Goal: Information Seeking & Learning: Learn about a topic

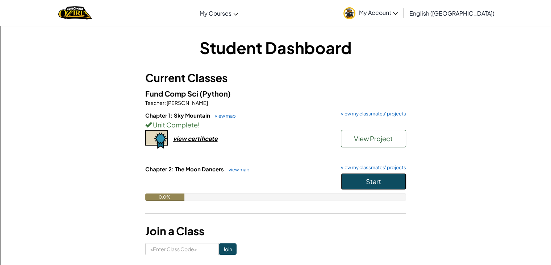
click at [382, 182] on button "Start" at bounding box center [373, 181] width 65 height 17
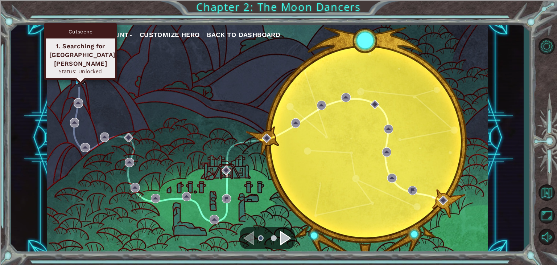
click at [77, 79] on img at bounding box center [80, 79] width 9 height 9
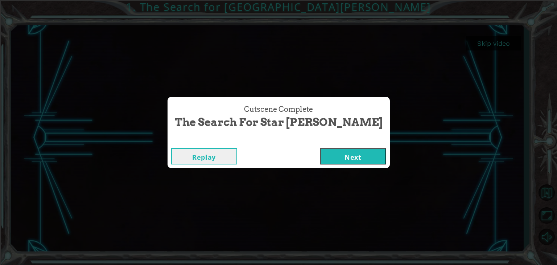
click at [320, 156] on button "Next" at bounding box center [353, 156] width 66 height 16
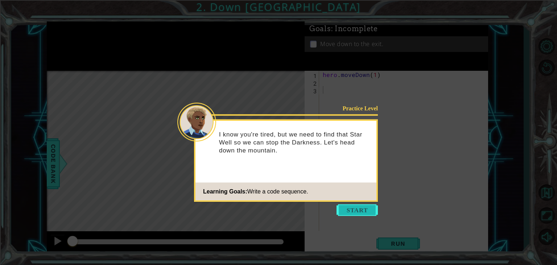
click at [347, 213] on button "Start" at bounding box center [356, 210] width 41 height 12
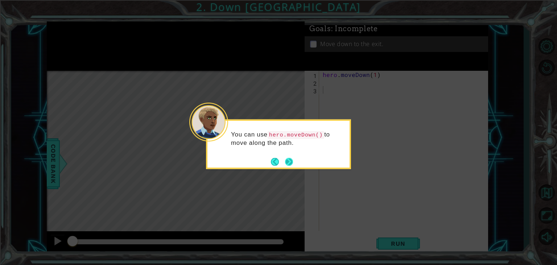
click at [286, 163] on button "Next" at bounding box center [289, 161] width 8 height 8
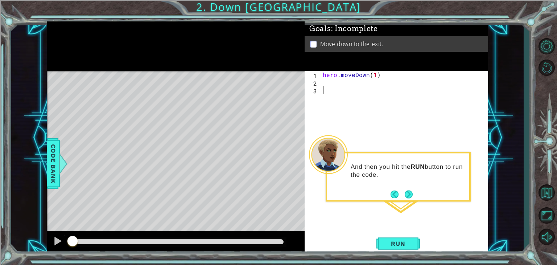
click at [375, 74] on div "hero . moveDown ( 1 )" at bounding box center [405, 158] width 169 height 175
type textarea "hero.moveDown(2)"
click at [394, 247] on span "Run" at bounding box center [398, 243] width 29 height 7
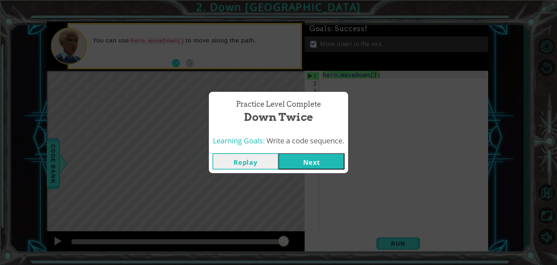
click at [330, 160] on button "Next" at bounding box center [311, 161] width 66 height 16
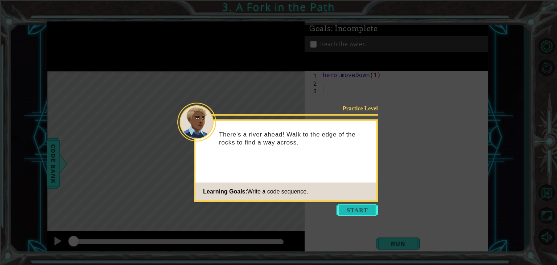
click at [361, 209] on button "Start" at bounding box center [356, 210] width 41 height 12
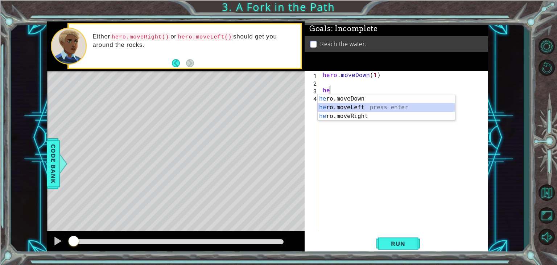
click at [346, 105] on div "he ro.moveDown press enter he ro.moveLeft press enter he ro.moveRight press ent…" at bounding box center [386, 116] width 137 height 44
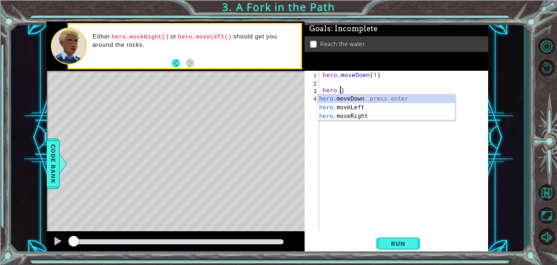
click at [379, 87] on div "hero . moveDown ( 1 ) hero . )" at bounding box center [405, 158] width 169 height 175
type textarea "h"
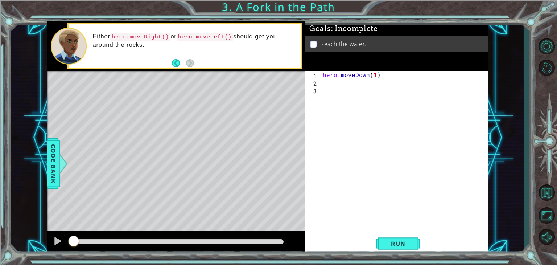
type textarea "hero.moveDown(1)"
click at [360, 82] on div "hero . moveDown ( 1 )" at bounding box center [405, 158] width 169 height 175
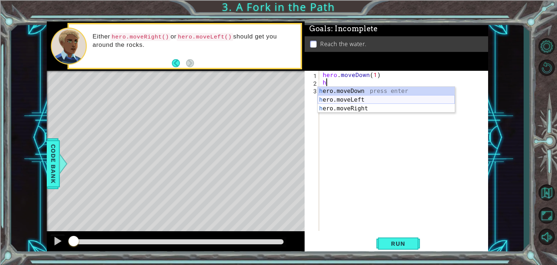
click at [350, 101] on div "h ero.moveDown press enter h ero.moveLeft press enter h ero.moveRight press ent…" at bounding box center [386, 109] width 137 height 44
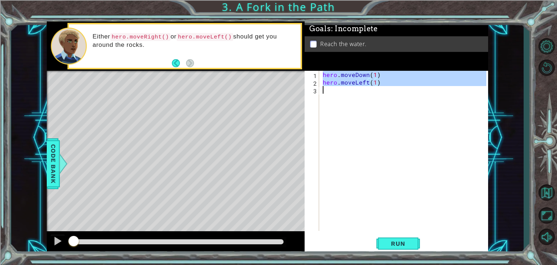
click at [338, 93] on div "hero . moveDown ( 1 ) hero . moveLeft ( 1 )" at bounding box center [405, 158] width 169 height 175
type textarea "hero.moveLeft(1)"
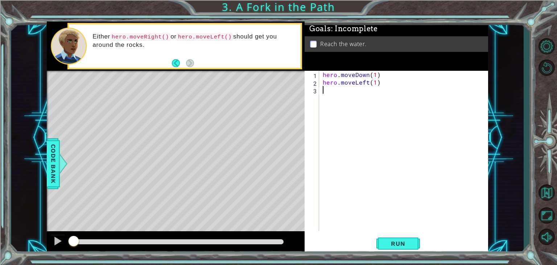
click at [341, 99] on div "hero . moveDown ( 1 ) hero . moveLeft ( 1 )" at bounding box center [405, 158] width 169 height 175
click at [336, 97] on div "hero . moveDown ( 1 ) hero . moveLeft ( 1 )" at bounding box center [405, 158] width 169 height 175
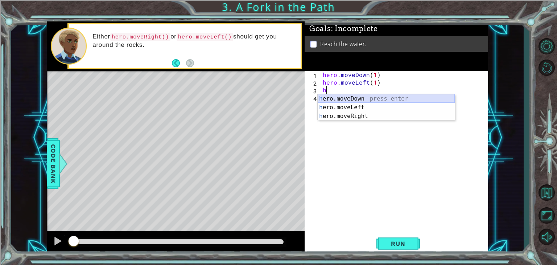
click at [351, 98] on div "h ero.moveDown press enter h ero.moveLeft press enter h ero.moveRight press ent…" at bounding box center [386, 116] width 137 height 44
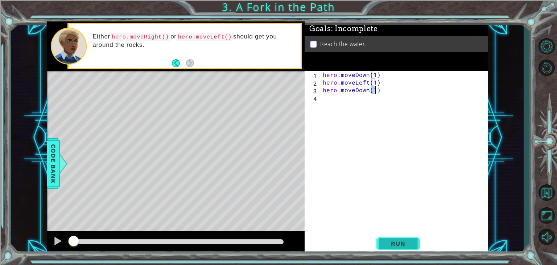
type textarea "hero.moveDown(1)"
click at [398, 235] on button "Run" at bounding box center [398, 243] width 44 height 18
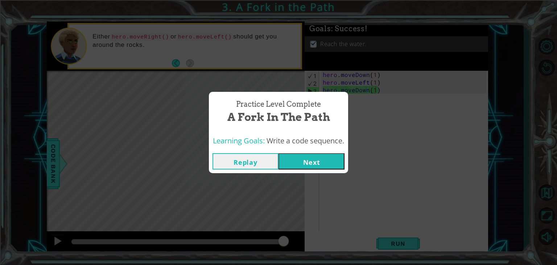
click at [327, 158] on button "Next" at bounding box center [311, 161] width 66 height 16
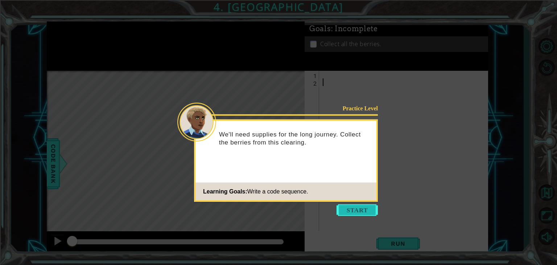
click at [354, 211] on button "Start" at bounding box center [356, 210] width 41 height 12
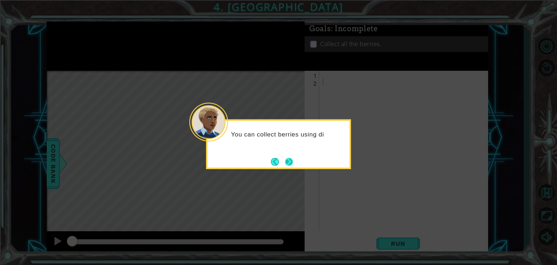
click at [290, 161] on button "Next" at bounding box center [289, 161] width 8 height 8
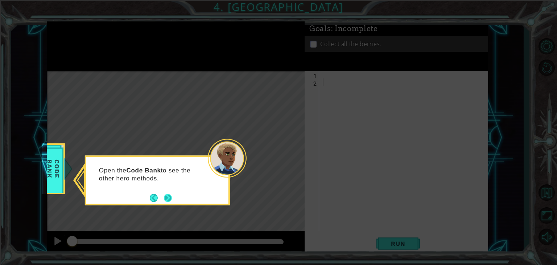
click at [168, 201] on button "Next" at bounding box center [168, 198] width 8 height 8
click at [165, 198] on button "Next" at bounding box center [168, 198] width 8 height 8
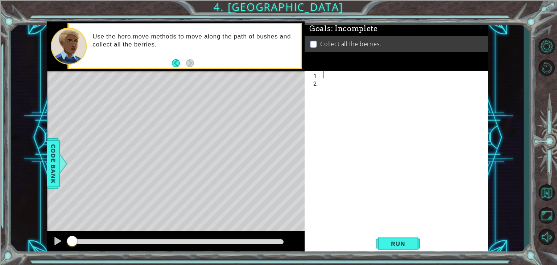
click at [333, 76] on div at bounding box center [405, 158] width 169 height 175
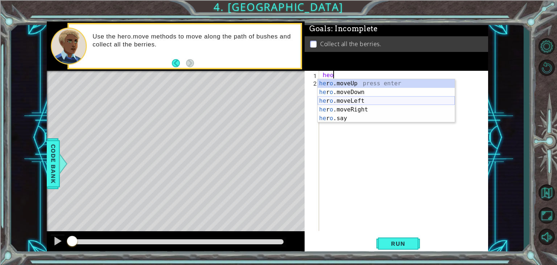
click at [351, 104] on div "he r o .moveUp press enter he r o .moveDown press enter he r o .moveLeft press …" at bounding box center [386, 109] width 137 height 61
type textarea "hero.moveLeft(1)"
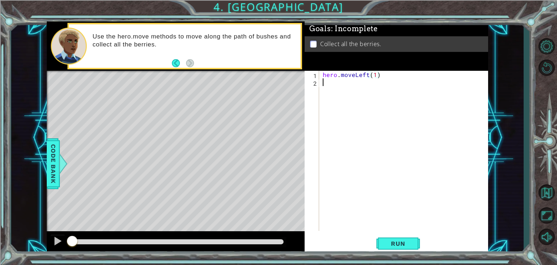
click at [346, 84] on div "hero . moveLeft ( 1 )" at bounding box center [405, 158] width 169 height 175
click at [375, 76] on div "hero . moveLeft ( 1 )" at bounding box center [405, 158] width 169 height 175
type textarea "hero.moveLeft(2)"
click at [351, 83] on div "hero . moveLeft ( 2 )" at bounding box center [405, 158] width 169 height 175
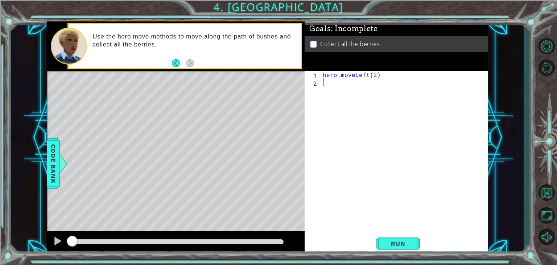
scroll to position [0, 0]
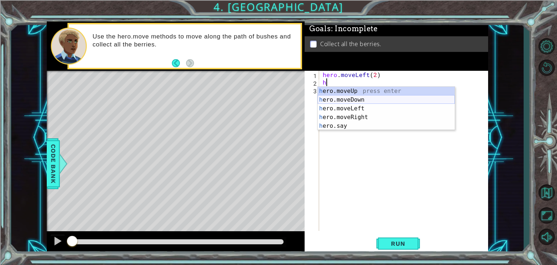
click at [349, 102] on div "h ero.moveUp press enter h ero.moveDown press enter h ero.moveLeft press enter …" at bounding box center [386, 117] width 137 height 61
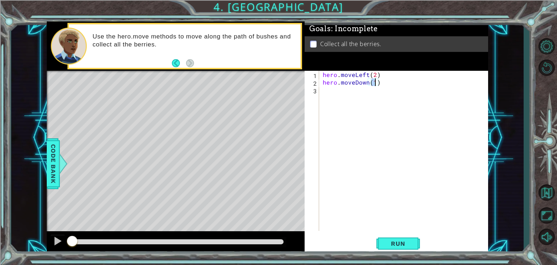
type textarea "hero.moveDown(2)"
click at [335, 92] on div "hero . moveLeft ( 2 ) hero . moveDown ( 2 )" at bounding box center [405, 158] width 169 height 175
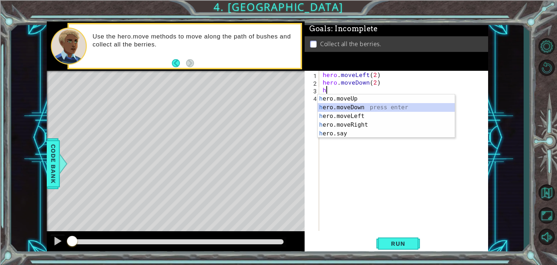
click at [341, 107] on div "h ero.moveUp press enter h ero.moveDown press enter h ero.moveLeft press enter …" at bounding box center [386, 124] width 137 height 61
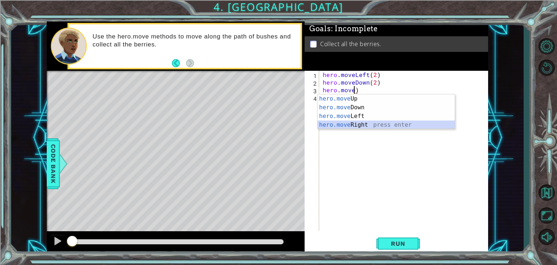
click at [342, 122] on div "hero.move Up press enter hero.move Down press enter hero.move Left press enter …" at bounding box center [386, 120] width 137 height 52
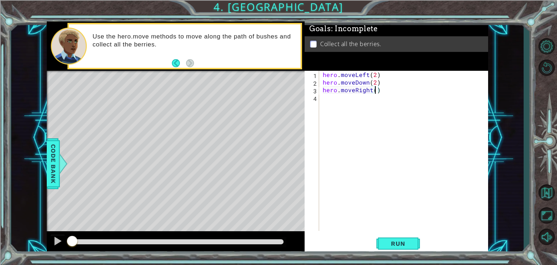
type textarea "hero.moveRight(2)"
click at [347, 100] on div "hero . moveLeft ( 2 ) hero . moveDown ( 2 ) hero . moveRight ( 2 )" at bounding box center [405, 158] width 169 height 175
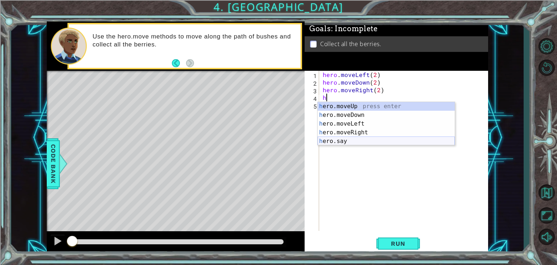
click at [339, 140] on div "h ero.moveUp press enter h ero.moveDown press enter h ero.moveLeft press enter …" at bounding box center [386, 132] width 137 height 61
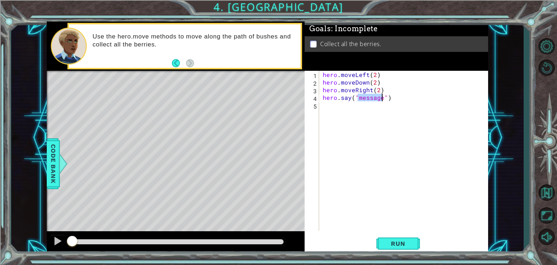
type textarea "hero.say("")"
click at [339, 140] on div "hero . moveLeft ( 2 ) hero . moveDown ( 2 ) hero . moveRight ( 2 ) hero . say (…" at bounding box center [405, 158] width 169 height 175
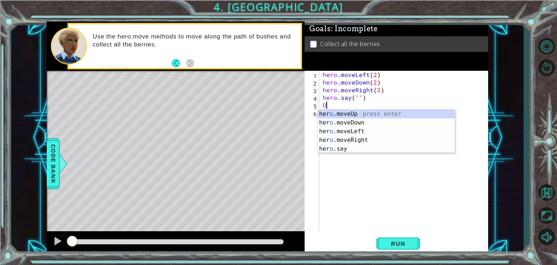
click at [358, 99] on div "hero . moveLeft ( 2 ) hero . moveDown ( 2 ) hero . moveRight ( 2 ) hero . say (…" at bounding box center [405, 158] width 169 height 175
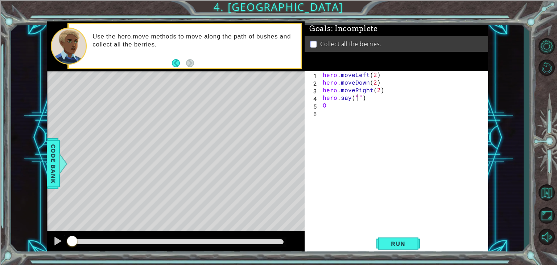
click at [358, 99] on div "hero . moveLeft ( 2 ) hero . moveDown ( 2 ) hero . moveRight ( 2 ) hero . say (…" at bounding box center [405, 158] width 169 height 175
click at [403, 247] on span "Run" at bounding box center [398, 243] width 29 height 7
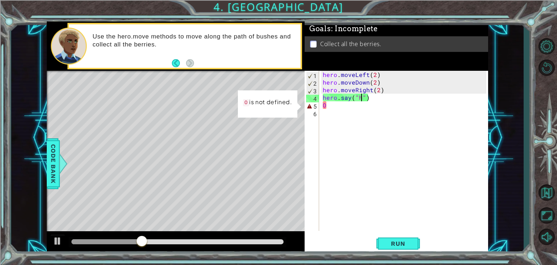
scroll to position [0, 2]
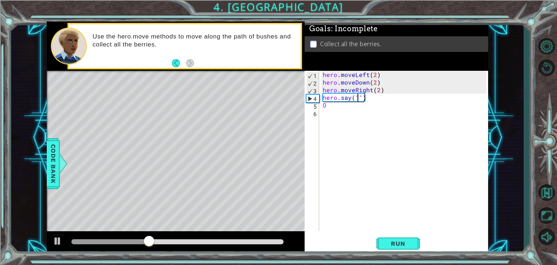
click at [339, 104] on div "hero . moveLeft ( 2 ) hero . moveDown ( 2 ) hero . moveRight ( 2 ) hero . say (…" at bounding box center [405, 158] width 169 height 175
type textarea "O"
click at [371, 99] on div "hero . moveLeft ( 2 ) hero . moveDown ( 2 ) hero . moveRight ( 2 ) hero . say (…" at bounding box center [405, 158] width 169 height 175
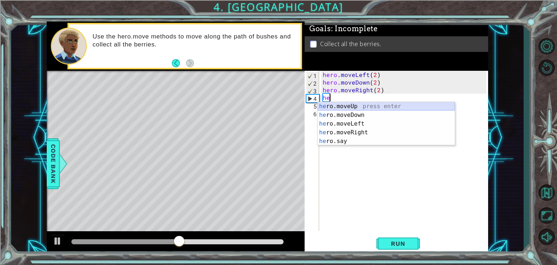
click at [347, 105] on div "he ro.moveUp press enter he ro.moveDown press enter he ro.moveLeft press enter …" at bounding box center [386, 132] width 137 height 61
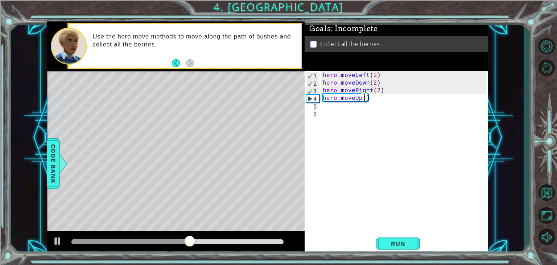
scroll to position [0, 3]
type textarea "hero.moveUp(2)"
click at [399, 244] on span "Run" at bounding box center [398, 243] width 29 height 7
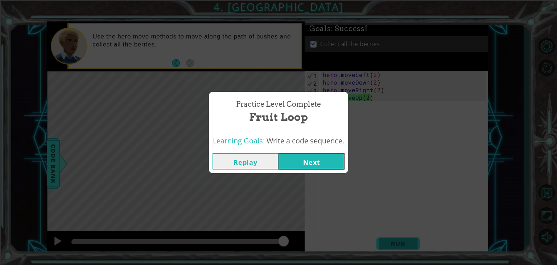
click at [398, 243] on body "1 ההההההההההההההההההההההההההההההההההההההההההההההההההההההההההההההההההההההההההההה…" at bounding box center [278, 132] width 557 height 265
click at [306, 166] on button "Next" at bounding box center [311, 161] width 66 height 16
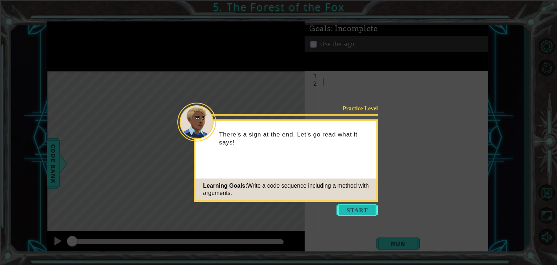
click at [363, 213] on button "Start" at bounding box center [356, 210] width 41 height 12
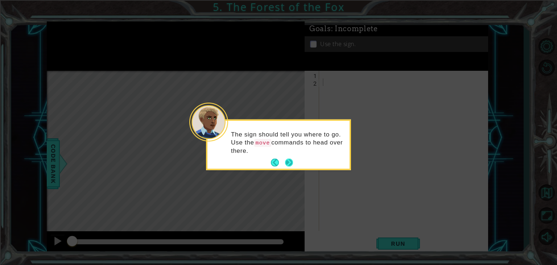
click at [290, 162] on button "Next" at bounding box center [289, 162] width 10 height 10
click at [289, 163] on button "Next" at bounding box center [289, 161] width 8 height 8
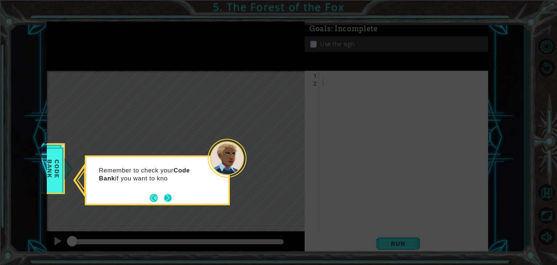
click at [167, 196] on button "Next" at bounding box center [168, 198] width 8 height 8
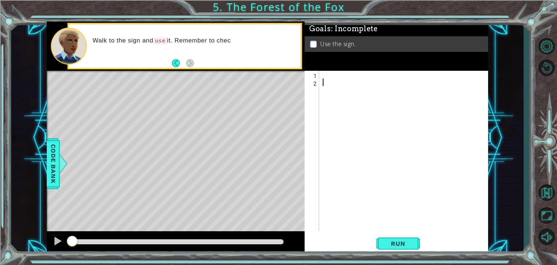
click at [331, 77] on div at bounding box center [405, 158] width 169 height 175
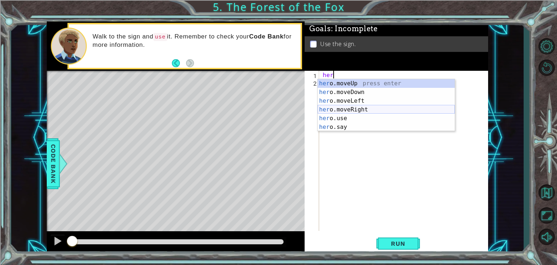
click at [352, 110] on div "her o.moveUp press enter her o.moveDown press enter her o.moveLeft press enter …" at bounding box center [386, 114] width 137 height 70
type textarea "hero.moveRight(1)"
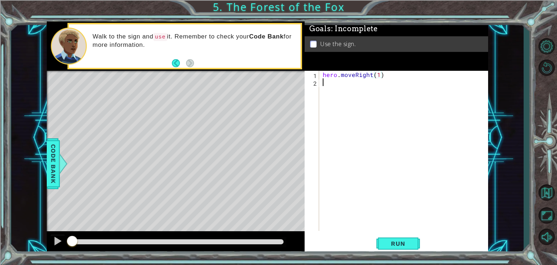
click at [325, 86] on div "hero . moveRight ( 1 )" at bounding box center [405, 158] width 169 height 175
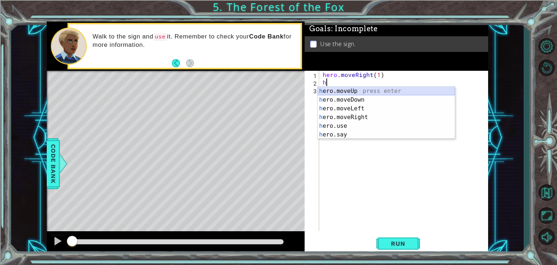
click at [336, 90] on div "h ero.moveUp press enter h ero.moveDown press enter h ero.moveLeft press enter …" at bounding box center [386, 122] width 137 height 70
type textarea "hero.moveUp(1)"
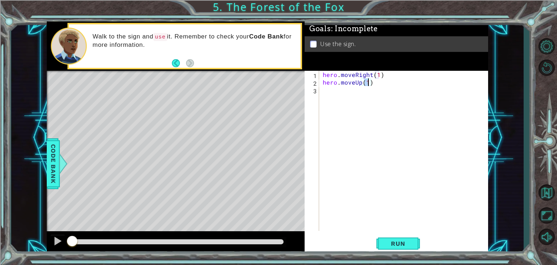
click at [332, 92] on div "hero . moveRight ( 1 ) hero . moveUp ( 1 )" at bounding box center [405, 158] width 169 height 175
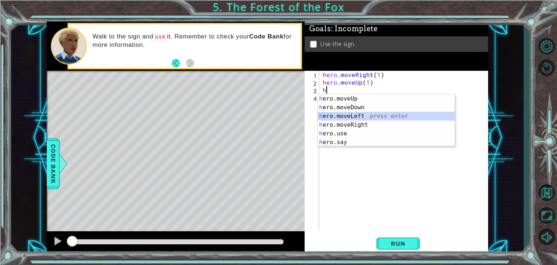
click at [356, 116] on div "h ero.moveUp press enter h ero.moveDown press enter h ero.moveLeft press enter …" at bounding box center [386, 129] width 137 height 70
type textarea "hero.moveLeft(1)"
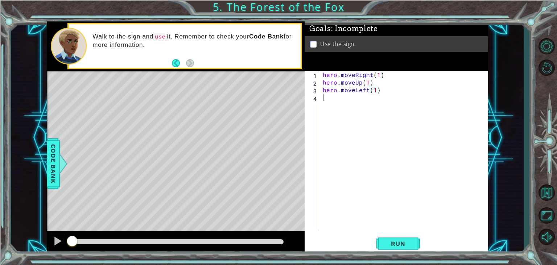
click at [340, 106] on div "hero . moveRight ( 1 ) hero . moveUp ( 1 ) hero . moveLeft ( 1 )" at bounding box center [405, 158] width 169 height 175
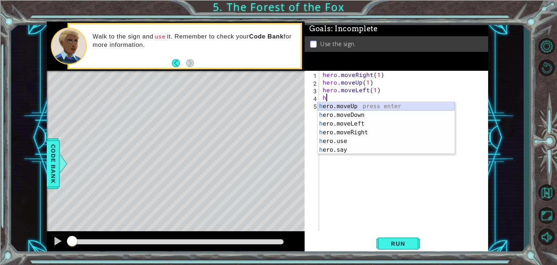
click at [352, 103] on div "h ero.moveUp press enter h ero.moveDown press enter h ero.moveLeft press enter …" at bounding box center [386, 137] width 137 height 70
type textarea "hero.moveUp(1)"
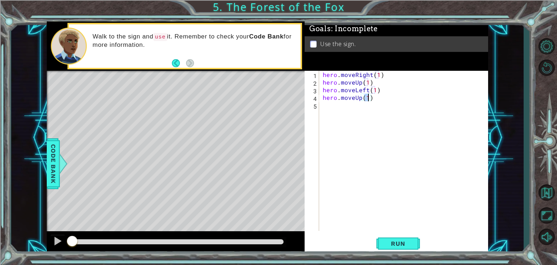
click at [341, 108] on div "hero . moveRight ( 1 ) hero . moveUp ( 1 ) hero . moveLeft ( 1 ) hero . moveUp …" at bounding box center [405, 158] width 169 height 175
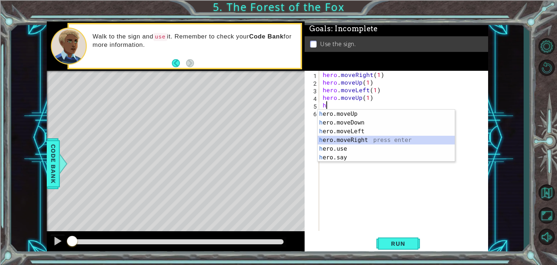
click at [357, 140] on div "h ero.moveUp press enter h ero.moveDown press enter h ero.moveLeft press enter …" at bounding box center [386, 144] width 137 height 70
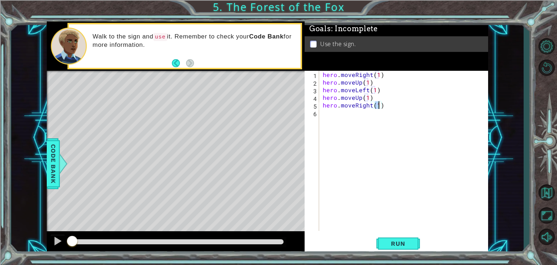
type textarea "hero.moveRight(2)"
click at [343, 117] on div "hero . moveRight ( 1 ) hero . moveUp ( 1 ) hero . moveLeft ( 1 ) hero . moveUp …" at bounding box center [405, 158] width 169 height 175
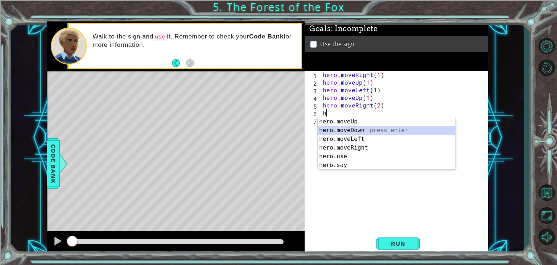
click at [354, 132] on div "h ero.moveUp press enter h ero.moveDown press enter h ero.moveLeft press enter …" at bounding box center [386, 152] width 137 height 70
type textarea "hero.moveDown(1)"
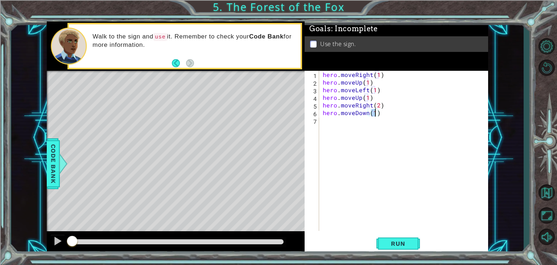
click at [347, 124] on div "hero . moveRight ( 1 ) hero . moveUp ( 1 ) hero . moveLeft ( 1 ) hero . moveUp …" at bounding box center [405, 158] width 169 height 175
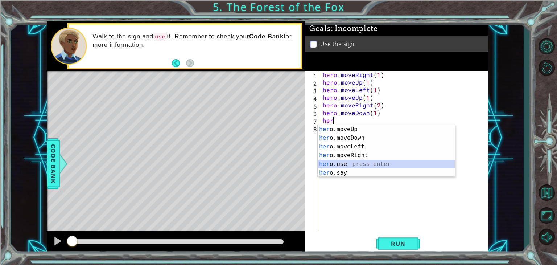
click at [348, 162] on div "her o.moveUp press enter her o.moveDown press enter her o.moveLeft press enter …" at bounding box center [386, 160] width 137 height 70
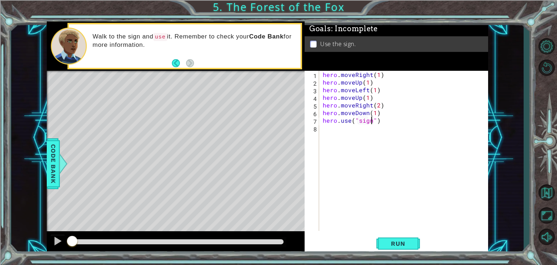
scroll to position [0, 3]
type textarea "hero.use("sign")"
click at [392, 239] on button "Run" at bounding box center [398, 243] width 44 height 18
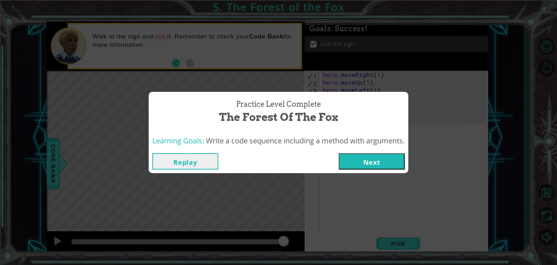
click at [389, 166] on button "Next" at bounding box center [372, 161] width 66 height 16
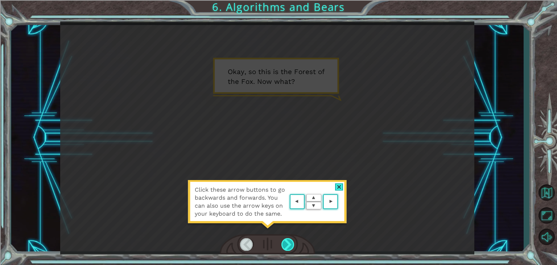
click at [284, 240] on div at bounding box center [287, 244] width 13 height 13
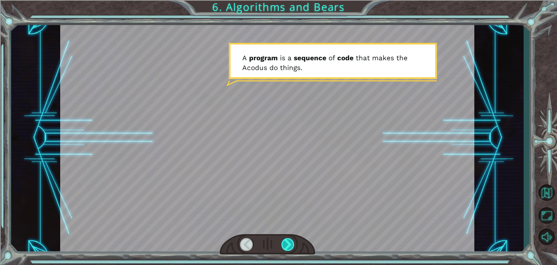
click at [284, 240] on div at bounding box center [287, 244] width 13 height 13
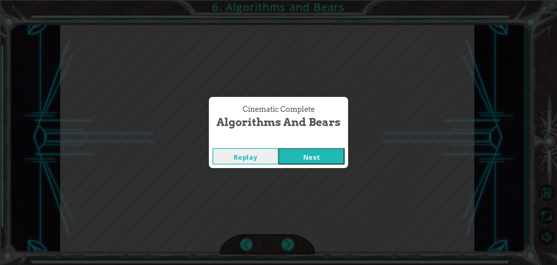
click at [300, 160] on button "Next" at bounding box center [311, 156] width 66 height 16
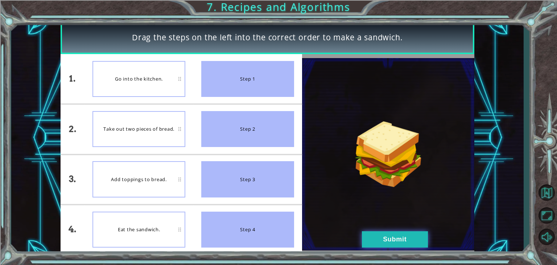
click at [368, 234] on button "Submit" at bounding box center [395, 239] width 66 height 16
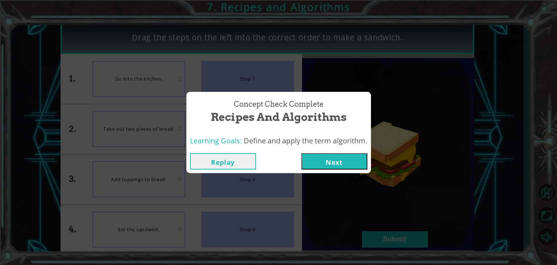
click at [315, 163] on button "Next" at bounding box center [334, 161] width 66 height 16
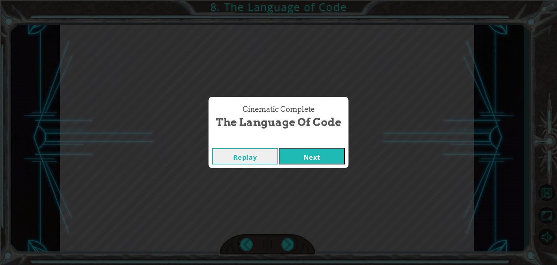
click at [295, 154] on button "Next" at bounding box center [312, 156] width 66 height 16
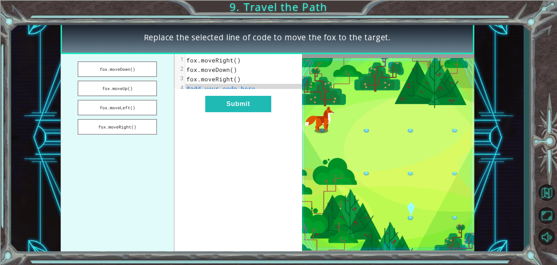
click at [258, 89] on pre "#add your code here" at bounding box center [246, 88] width 123 height 9
drag, startPoint x: 264, startPoint y: 91, endPoint x: 199, endPoint y: 96, distance: 65.8
click at [199, 96] on div "xxxxxxxxxx 4 1 fox.moveRight() 2 fox.moveDown() 3 fox.moveRight() 4 #add your c…" at bounding box center [238, 154] width 128 height 200
click at [115, 67] on button "fox.moveDown()" at bounding box center [117, 69] width 79 height 16
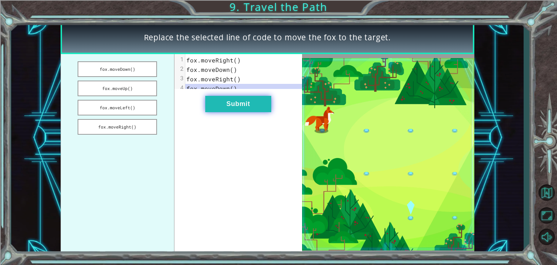
click at [222, 112] on button "Submit" at bounding box center [238, 104] width 66 height 16
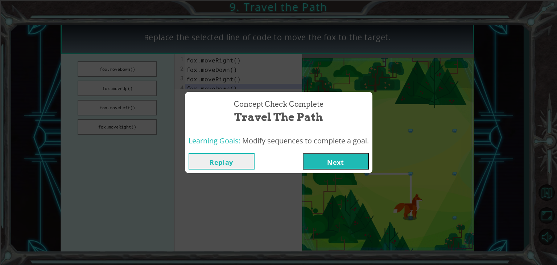
click at [329, 160] on button "Next" at bounding box center [336, 161] width 66 height 16
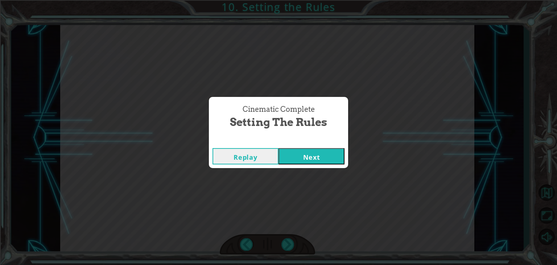
click at [296, 156] on button "Next" at bounding box center [311, 156] width 66 height 16
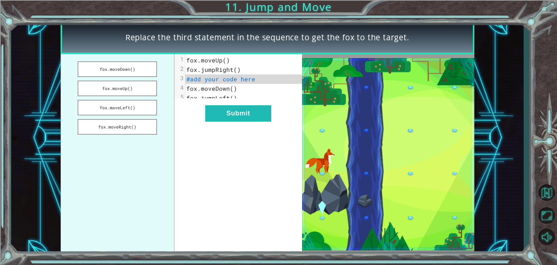
click at [230, 90] on span "fox.moveDown()" at bounding box center [211, 88] width 51 height 8
click at [232, 90] on span "fox.moveDown()" at bounding box center [211, 88] width 51 height 8
drag, startPoint x: 119, startPoint y: 92, endPoint x: 100, endPoint y: 77, distance: 23.5
click at [100, 77] on ul "fox.moveDown() fox.moveUp() fox.moveLeft() fox.moveRight()" at bounding box center [118, 154] width 114 height 200
click at [403, 132] on img at bounding box center [388, 154] width 172 height 192
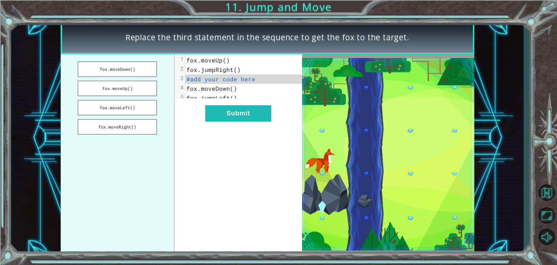
click at [403, 132] on img at bounding box center [388, 154] width 172 height 192
click at [124, 69] on button "fox.moveDown()" at bounding box center [117, 69] width 79 height 16
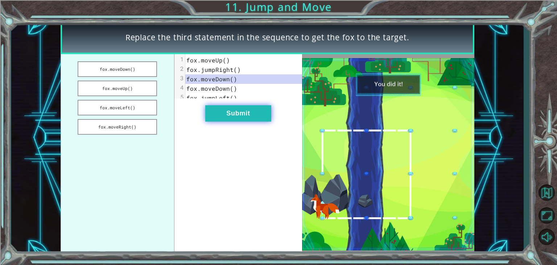
click at [239, 121] on button "Submit" at bounding box center [238, 113] width 66 height 16
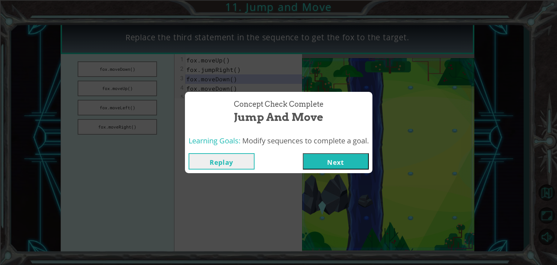
click at [318, 156] on button "Next" at bounding box center [336, 161] width 66 height 16
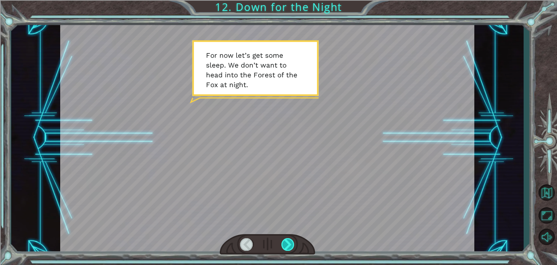
click at [285, 244] on div at bounding box center [287, 244] width 13 height 13
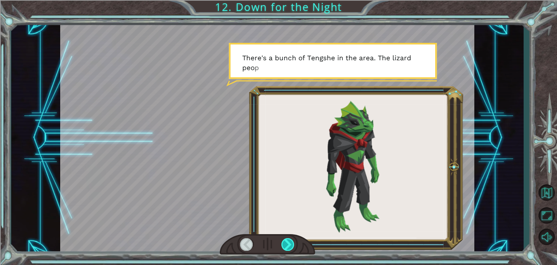
click at [285, 244] on div at bounding box center [287, 244] width 13 height 13
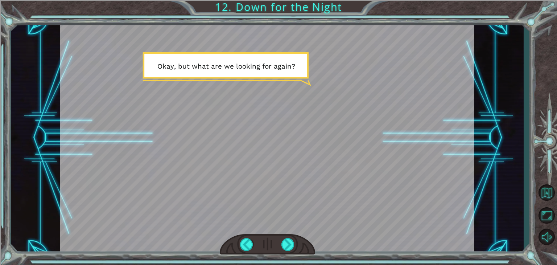
click at [283, 187] on div at bounding box center [267, 137] width 414 height 233
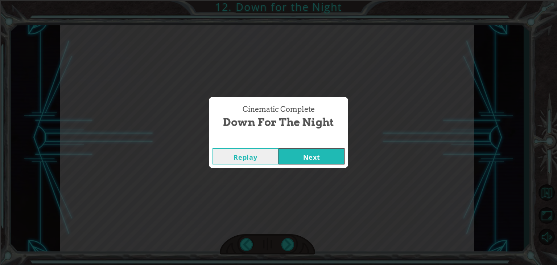
click at [321, 149] on button "Next" at bounding box center [311, 156] width 66 height 16
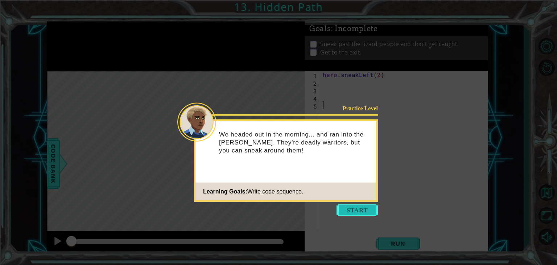
click at [369, 215] on button "Start" at bounding box center [356, 210] width 41 height 12
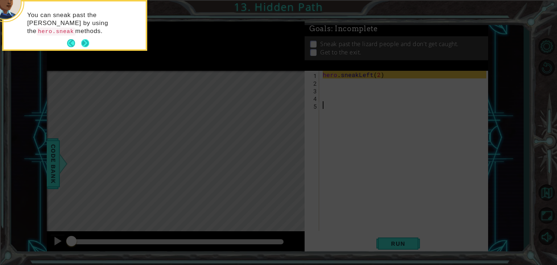
click at [86, 39] on button "Next" at bounding box center [85, 43] width 8 height 8
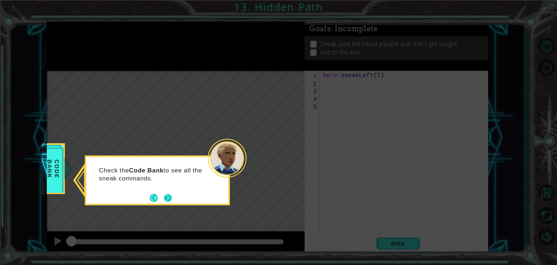
click at [170, 199] on button "Next" at bounding box center [168, 198] width 8 height 8
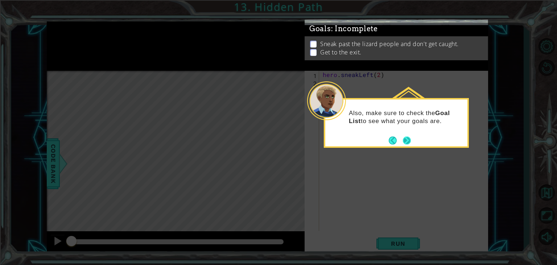
click at [405, 140] on button "Next" at bounding box center [407, 140] width 8 height 8
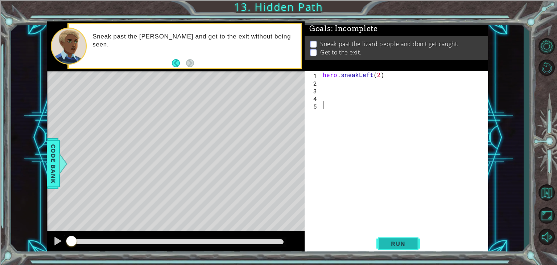
click at [396, 243] on span "Run" at bounding box center [398, 243] width 29 height 7
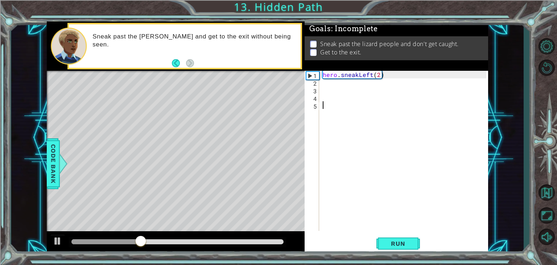
click at [333, 125] on div "hero . sneakLeft ( 2 )" at bounding box center [405, 158] width 169 height 175
click at [340, 91] on div "hero . sneakLeft ( 2 )" at bounding box center [405, 158] width 169 height 175
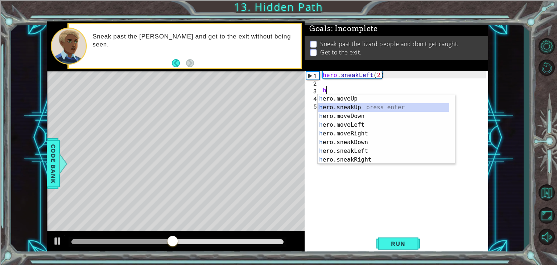
click at [352, 110] on div "h ero.moveUp press enter h ero.sneakUp press enter h ero.moveDown press enter h…" at bounding box center [384, 137] width 132 height 87
type textarea "hero.sneakUp(1)"
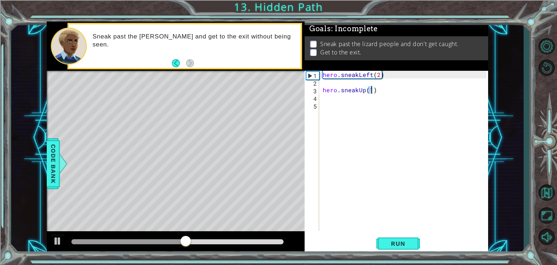
click at [334, 83] on div "hero . sneakLeft ( 2 ) hero . sneakUp ( 1 )" at bounding box center [405, 158] width 169 height 175
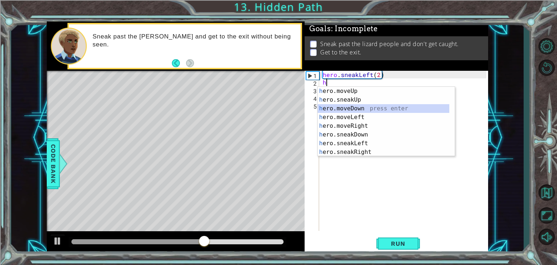
click at [350, 104] on div "h ero.moveUp press enter h ero.sneakUp press enter h ero.moveDown press enter h…" at bounding box center [384, 130] width 132 height 87
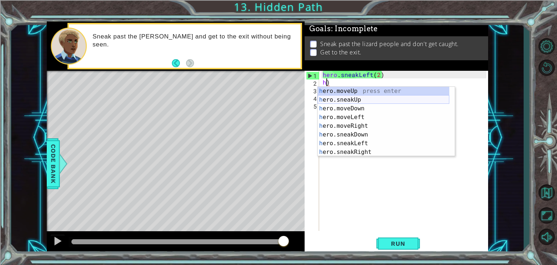
click at [364, 103] on div "h ero.moveUp press enter h ero.sneakUp press enter h ero.moveDown press enter h…" at bounding box center [384, 130] width 132 height 87
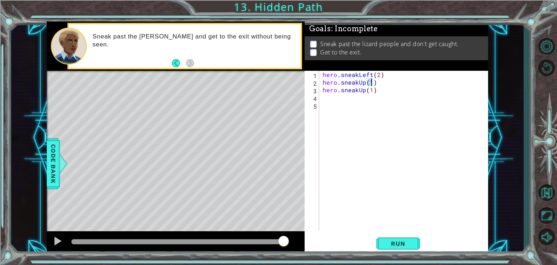
click at [377, 91] on div "hero . sneakLeft ( 2 ) hero . sneakUp ( 1 ) hero . sneakUp ( 1 )" at bounding box center [405, 158] width 169 height 175
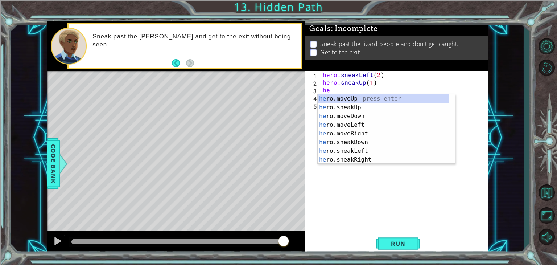
type textarea "h"
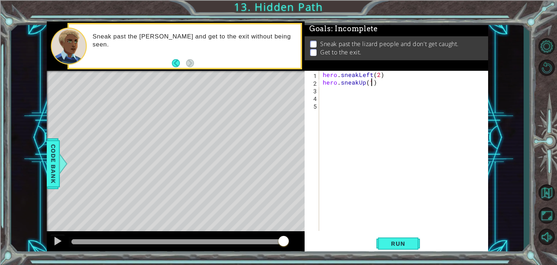
click at [372, 84] on div "hero . sneakLeft ( 2 ) hero . sneakUp ( 1 )" at bounding box center [405, 158] width 169 height 175
type textarea "hero.sneakUp(2)"
click at [393, 238] on button "Run" at bounding box center [398, 243] width 44 height 18
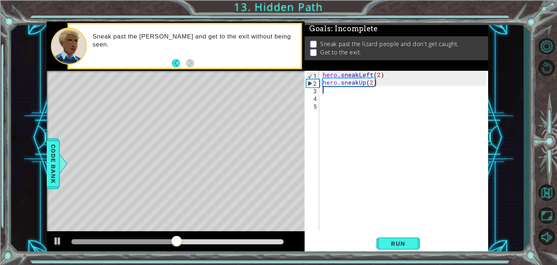
click at [342, 93] on div "hero . sneakLeft ( 2 ) hero . sneakUp ( 2 )" at bounding box center [405, 158] width 169 height 175
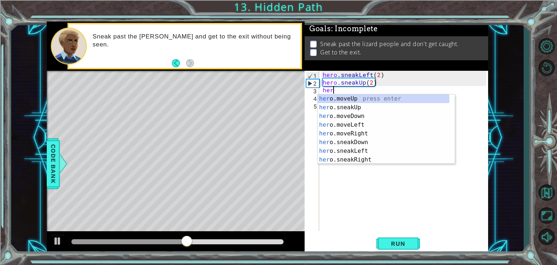
scroll to position [0, 0]
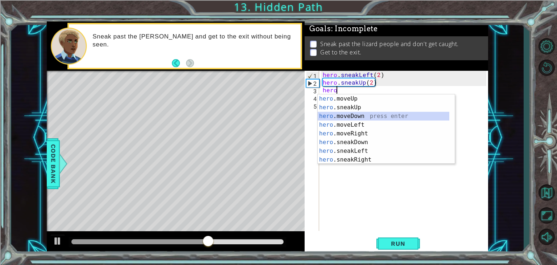
click at [352, 113] on div "hero .moveUp press enter hero .sneakUp press enter hero .moveDown press enter h…" at bounding box center [384, 137] width 132 height 87
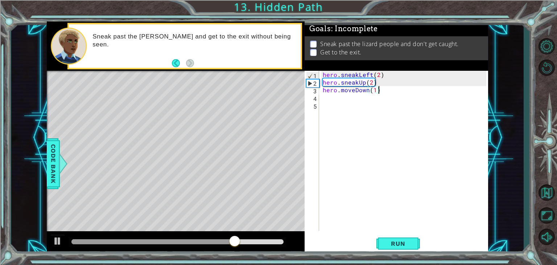
click at [383, 90] on div "hero . sneakLeft ( 2 ) hero . sneakUp ( 2 ) hero . moveDown ( 1 )" at bounding box center [405, 158] width 169 height 175
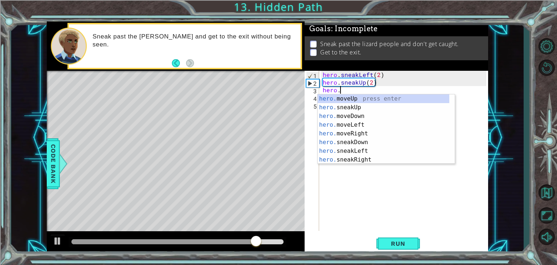
scroll to position [0, 1]
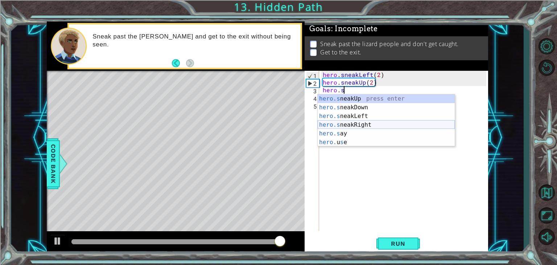
click at [358, 124] on div "hero.s neakUp press enter hero.s neakDown press enter hero.s neakLeft press ent…" at bounding box center [386, 129] width 137 height 70
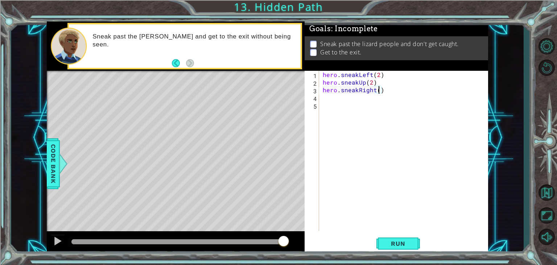
scroll to position [0, 3]
type textarea "hero.sneakRight(2)"
click at [384, 248] on button "Run" at bounding box center [398, 243] width 44 height 18
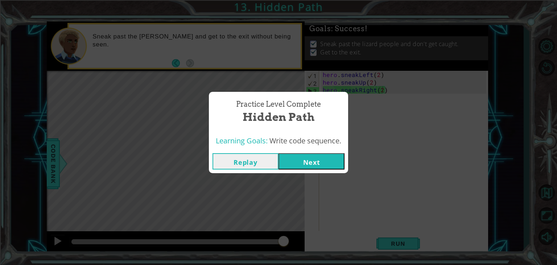
click at [302, 165] on button "Next" at bounding box center [311, 161] width 66 height 16
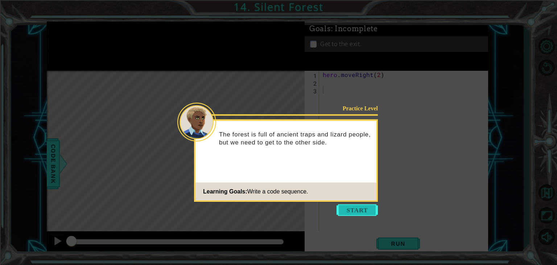
click at [365, 213] on button "Start" at bounding box center [356, 210] width 41 height 12
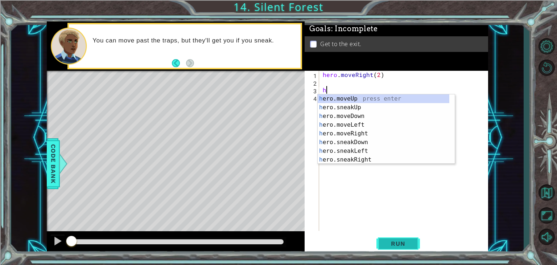
type textarea "h"
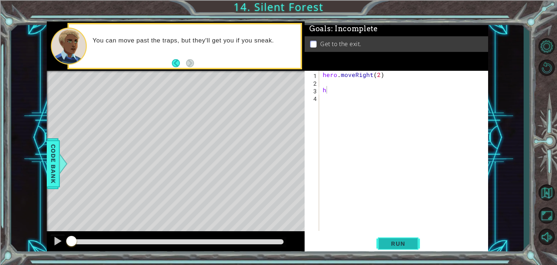
click at [400, 244] on span "Run" at bounding box center [398, 243] width 29 height 7
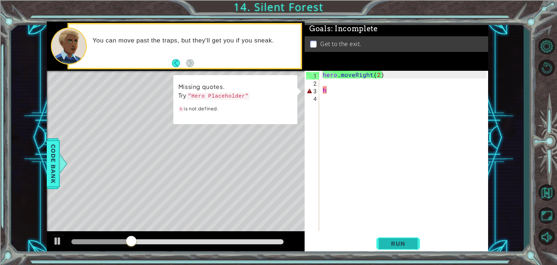
click at [394, 241] on span "Run" at bounding box center [398, 243] width 29 height 7
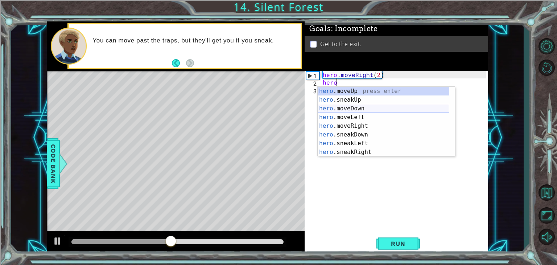
click at [379, 109] on div "hero .moveUp press enter hero .sneakUp press enter hero .moveDown press enter h…" at bounding box center [384, 130] width 132 height 87
type textarea "hero.moveDown(1)"
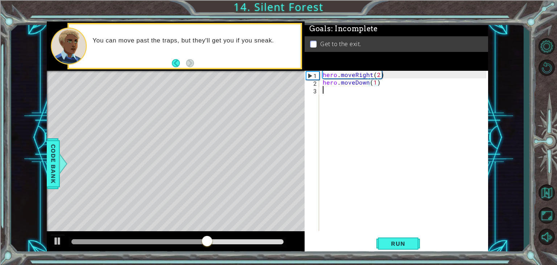
click at [334, 95] on div "hero . moveRight ( 2 ) hero . moveDown ( 1 )" at bounding box center [405, 158] width 169 height 175
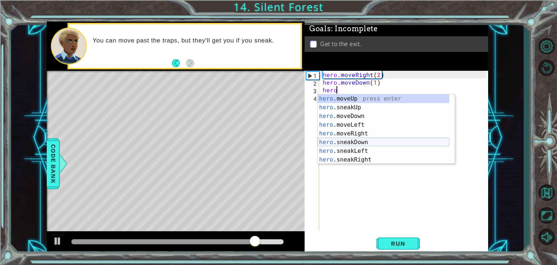
click at [359, 140] on div "hero .moveUp press enter hero .sneakUp press enter hero .moveDown press enter h…" at bounding box center [384, 137] width 132 height 87
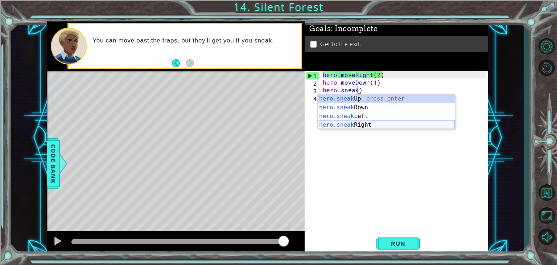
click at [358, 125] on div "hero.sneak Up press enter hero.sneak Down press enter hero.sneak Left press ent…" at bounding box center [386, 120] width 137 height 52
type textarea "hero.sneakRight(1)"
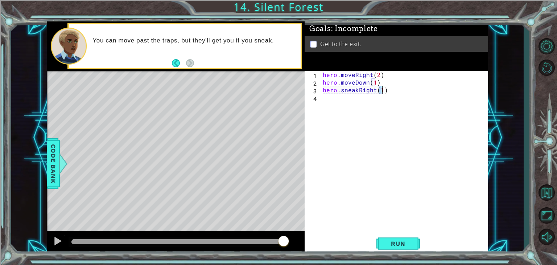
click at [347, 99] on div "hero . moveRight ( 2 ) hero . moveDown ( 1 ) hero . sneakRight ( 1 )" at bounding box center [405, 158] width 169 height 175
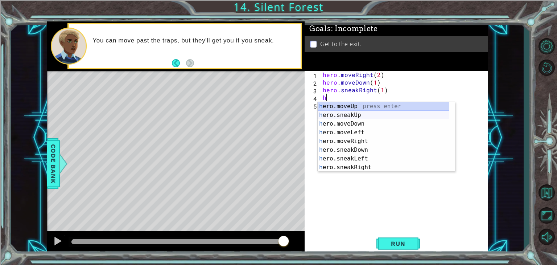
click at [355, 115] on div "h ero.moveUp press enter h ero.sneakUp press enter h ero.moveDown press enter h…" at bounding box center [384, 145] width 132 height 87
type textarea "hero.sneakUp(1)"
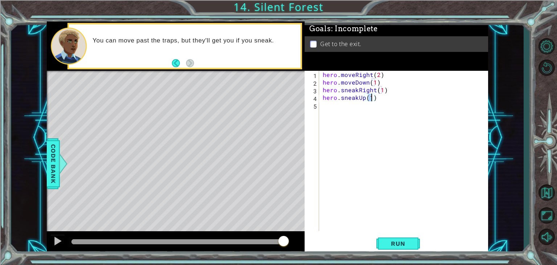
click at [360, 110] on div "hero . moveRight ( 2 ) hero . moveDown ( 1 ) hero . sneakRight ( 1 ) hero . sne…" at bounding box center [405, 158] width 169 height 175
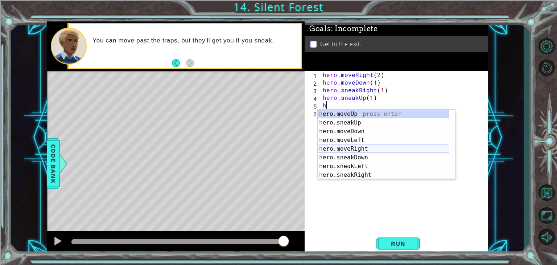
click at [358, 147] on div "h ero.moveUp press enter h ero.sneakUp press enter h ero.moveDown press enter h…" at bounding box center [384, 152] width 132 height 87
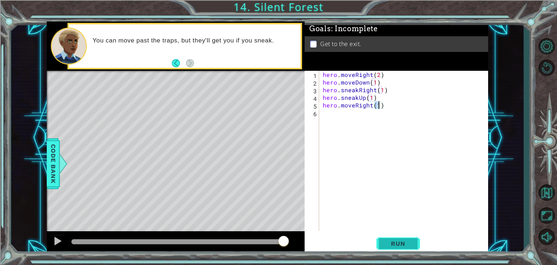
click at [396, 247] on span "Run" at bounding box center [398, 243] width 29 height 7
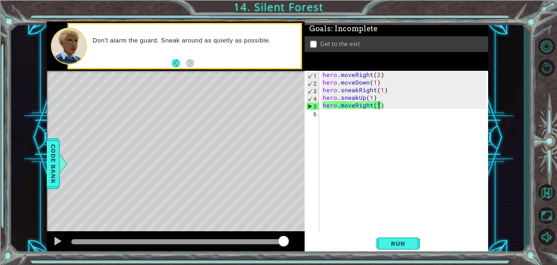
click at [382, 90] on div "hero . moveRight ( 2 ) hero . moveDown ( 1 ) hero . sneakRight ( 1 ) hero . sne…" at bounding box center [405, 158] width 169 height 175
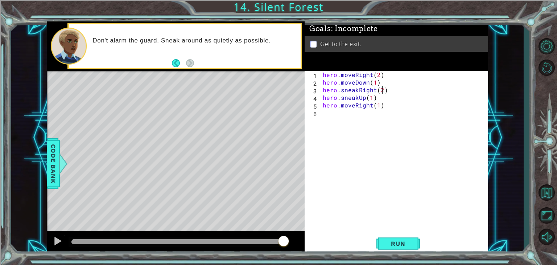
scroll to position [0, 3]
type textarea "hero.sneakRight(2)"
click at [394, 241] on span "Run" at bounding box center [398, 243] width 29 height 7
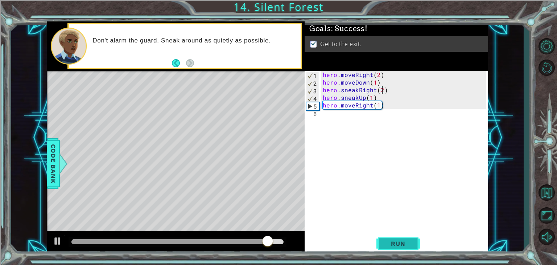
click at [390, 241] on span "Run" at bounding box center [398, 243] width 29 height 7
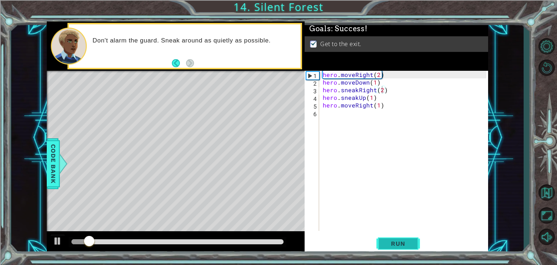
click at [390, 241] on span "Run" at bounding box center [398, 243] width 29 height 7
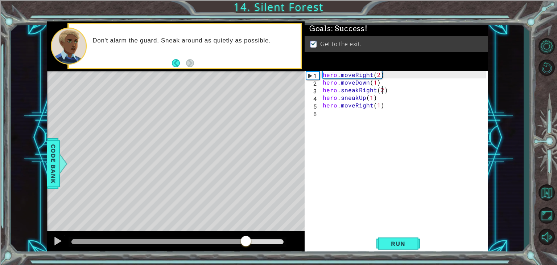
drag, startPoint x: 247, startPoint y: 241, endPoint x: 302, endPoint y: 231, distance: 56.3
click at [302, 231] on div at bounding box center [176, 242] width 258 height 23
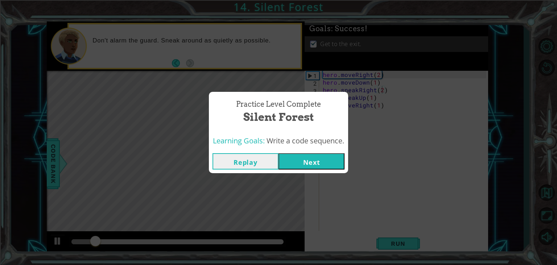
click at [312, 159] on button "Next" at bounding box center [311, 161] width 66 height 16
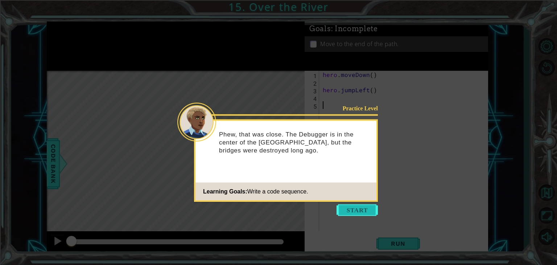
click at [352, 214] on button "Start" at bounding box center [356, 210] width 41 height 12
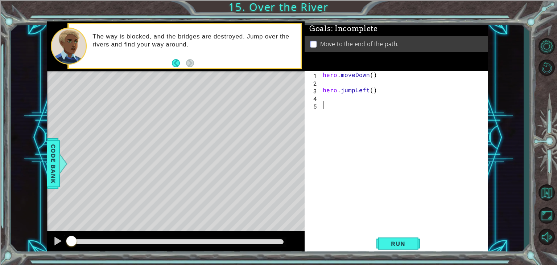
click at [332, 86] on div "hero . moveDown ( ) hero . jumpLeft ( )" at bounding box center [405, 158] width 169 height 175
type textarea "hero.moveDown()"
click at [411, 254] on div "1 ההההההההההההההההההההההההההההההההההההההההההההההההההההההההההההההההההההההההההההה…" at bounding box center [278, 132] width 557 height 265
click at [406, 249] on button "Run" at bounding box center [398, 243] width 44 height 18
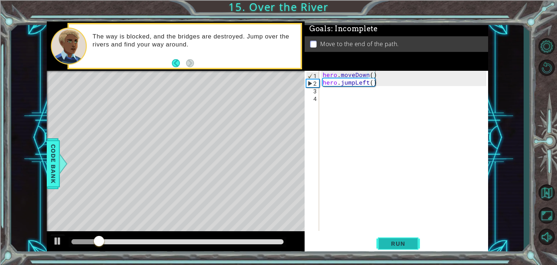
click at [406, 249] on button "Run" at bounding box center [398, 243] width 44 height 18
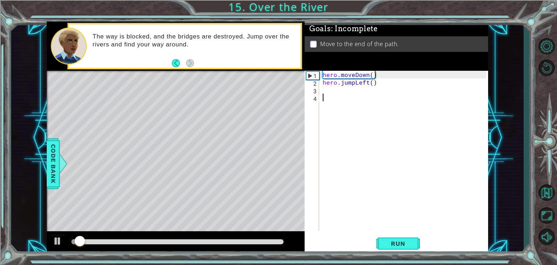
click at [344, 96] on div "hero . moveDown ( ) hero . jumpLeft ( )" at bounding box center [405, 158] width 169 height 175
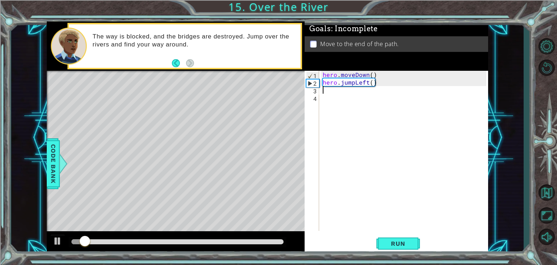
click at [337, 90] on div "hero . moveDown ( ) hero . jumpLeft ( )" at bounding box center [405, 158] width 169 height 175
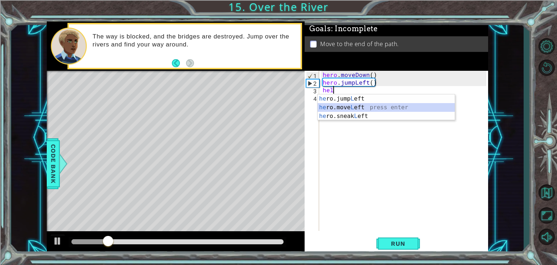
click at [363, 109] on div "he ro.jump L eft press enter he ro.move L eft press enter he ro.sneak L eft pre…" at bounding box center [386, 116] width 137 height 44
type textarea "hero.moveLeft(1)"
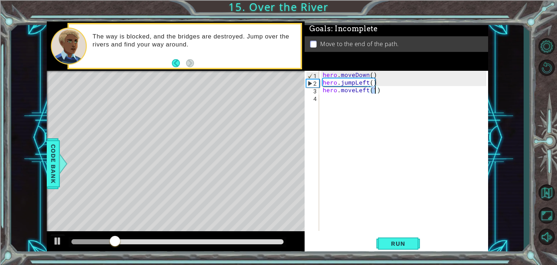
click at [332, 99] on div "hero . moveDown ( ) hero . jumpLeft ( ) hero . moveLeft ( 1 )" at bounding box center [405, 158] width 169 height 175
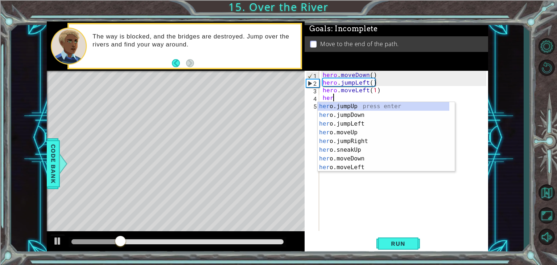
type textarea "hero"
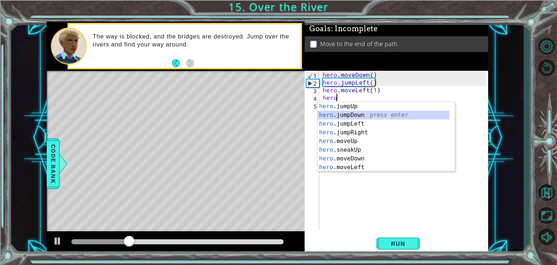
click at [344, 113] on div "hero .jumpUp press enter hero .jumpDown press enter hero .jumpLeft press enter …" at bounding box center [384, 145] width 132 height 87
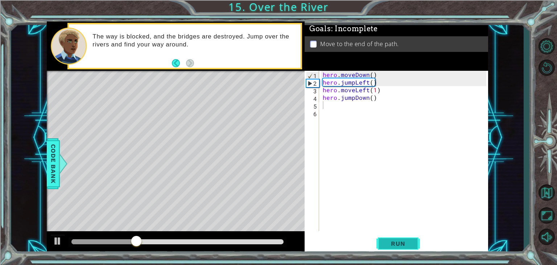
click at [404, 249] on button "Run" at bounding box center [398, 243] width 44 height 18
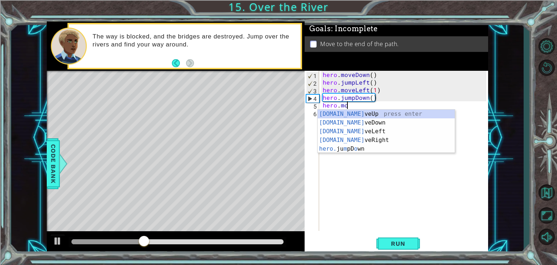
scroll to position [0, 1]
click at [351, 141] on div "[DOMAIN_NAME] veUp press enter [DOMAIN_NAME] veDown press enter [DOMAIN_NAME] v…" at bounding box center [386, 139] width 137 height 61
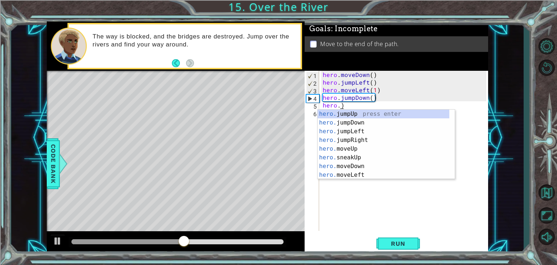
type textarea "hero.j)"
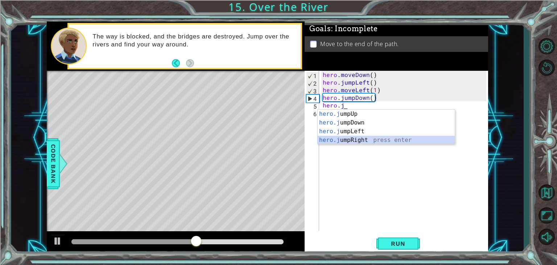
click at [352, 137] on div "hero.j umpUp press enter hero.j umpDown press enter hero.j umpLeft press enter …" at bounding box center [386, 135] width 137 height 52
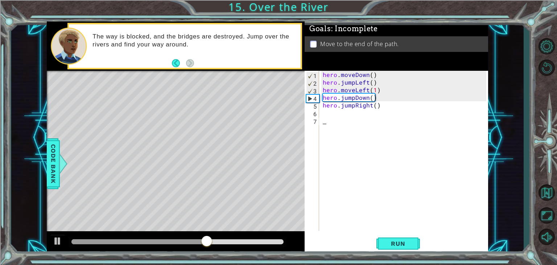
click at [348, 121] on div "hero . moveDown ( ) hero . jumpLeft ( ) hero . moveLeft ( 1 ) hero . jumpDown (…" at bounding box center [405, 158] width 169 height 175
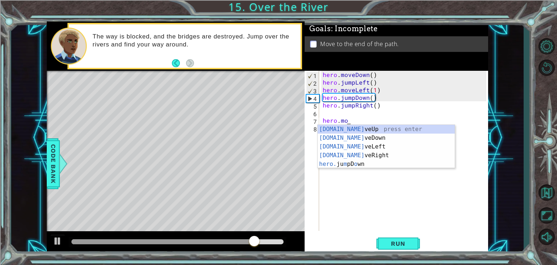
scroll to position [0, 1]
click at [359, 157] on div "[DOMAIN_NAME] veUp press enter [DOMAIN_NAME] veDown press enter [DOMAIN_NAME] v…" at bounding box center [386, 155] width 137 height 61
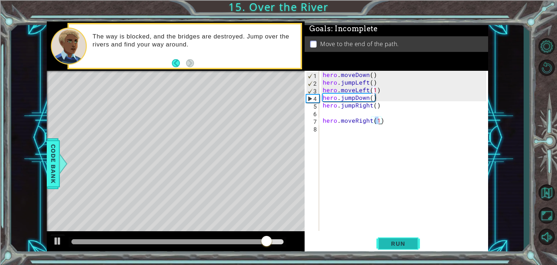
type textarea "hero.moveRight(1)"
click at [399, 239] on button "Run" at bounding box center [398, 243] width 44 height 18
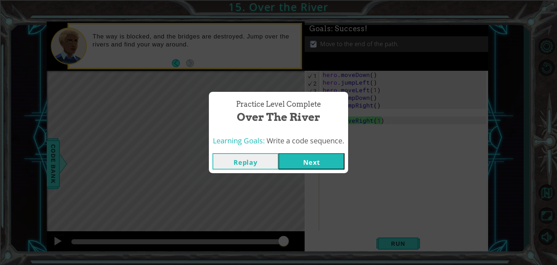
click at [315, 158] on button "Next" at bounding box center [311, 161] width 66 height 16
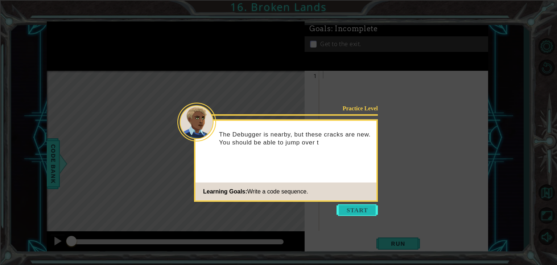
click at [361, 209] on button "Start" at bounding box center [356, 210] width 41 height 12
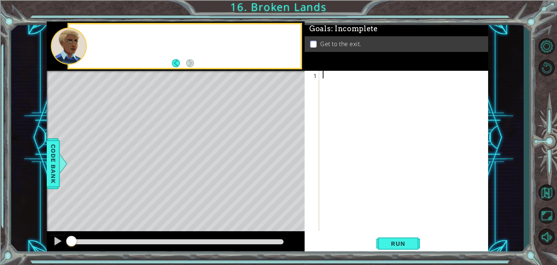
click at [361, 209] on div at bounding box center [405, 158] width 169 height 175
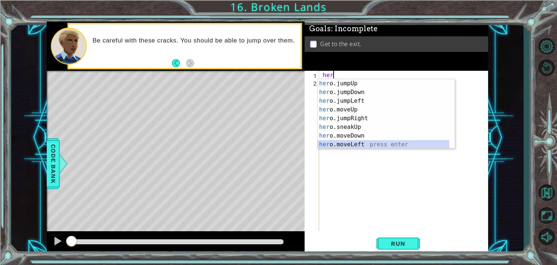
click at [358, 145] on div "her o.jumpUp press enter her o.jumpDown press enter her o.jumpLeft press enter …" at bounding box center [384, 122] width 132 height 87
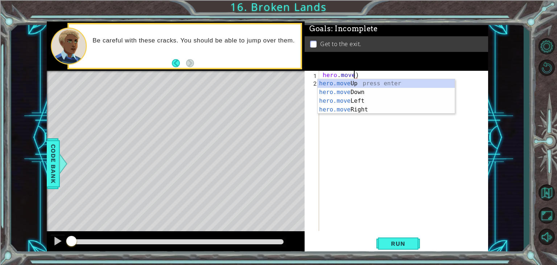
scroll to position [0, 2]
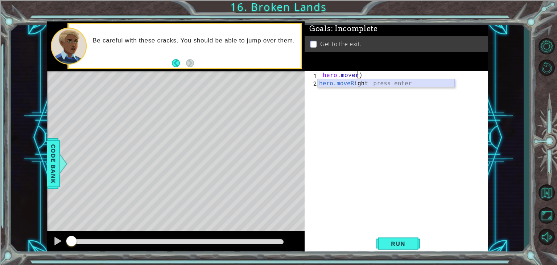
click at [360, 84] on div "hero.moveR ight press enter" at bounding box center [386, 92] width 137 height 26
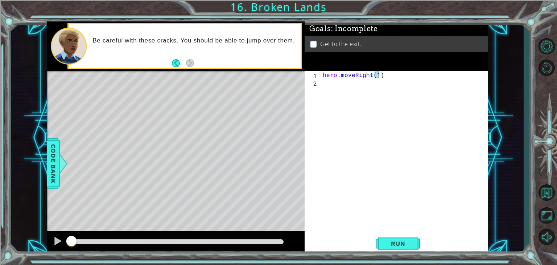
click at [344, 86] on div "hero . moveRight ( 1 )" at bounding box center [405, 158] width 169 height 175
type textarea "j"
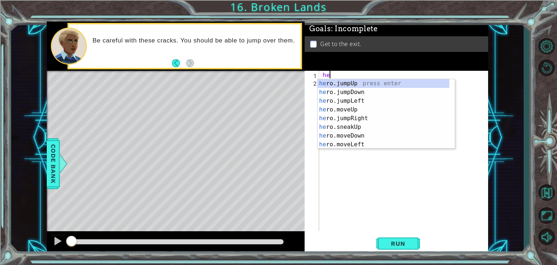
scroll to position [0, 0]
type textarea "hero."
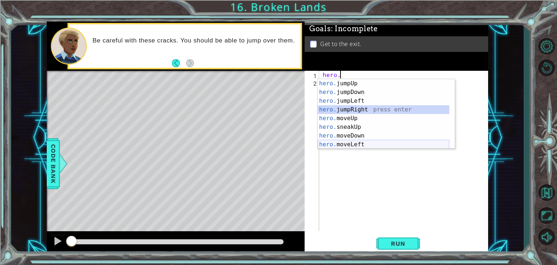
drag, startPoint x: 356, startPoint y: 112, endPoint x: 353, endPoint y: 148, distance: 36.0
click at [353, 148] on div "hero. jumpUp press enter hero. jumpDown press enter hero. jumpLeft press enter …" at bounding box center [384, 122] width 132 height 87
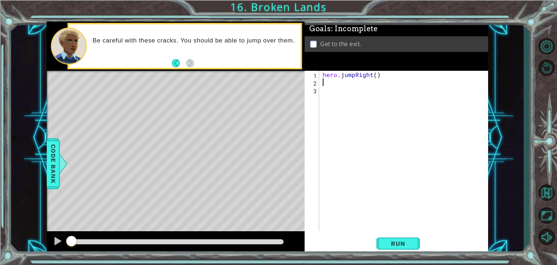
scroll to position [0, 0]
click at [355, 75] on div "hero . jumpRight ( )" at bounding box center [405, 158] width 169 height 175
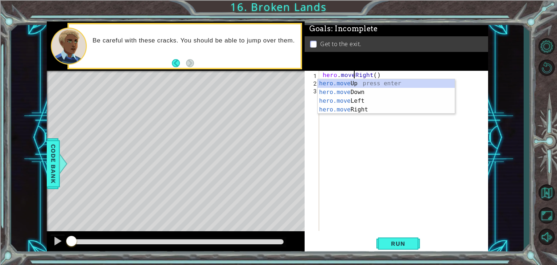
scroll to position [0, 1]
click at [347, 98] on div "hero.move Up press enter hero.move Down press enter hero.move Left press enter …" at bounding box center [386, 105] width 137 height 52
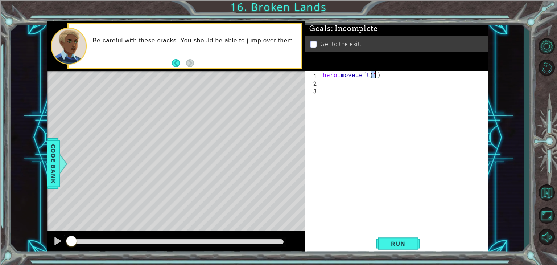
click at [364, 74] on div "hero . moveLeft ( 1 )" at bounding box center [405, 158] width 169 height 175
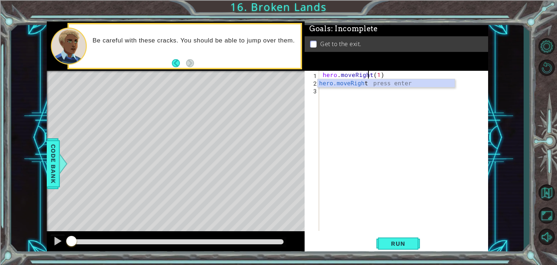
scroll to position [0, 3]
type textarea "hero.moveRightt(1)"
click at [320, 98] on div "hero.moveRightt(1) 1 2 3 hero . moveRightt ( 1 ) הההההההההההההההההההההההההההההה…" at bounding box center [396, 151] width 182 height 160
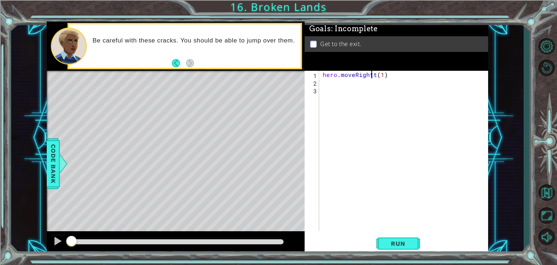
click at [327, 87] on div "hero . moveRightt ( 1 )" at bounding box center [405, 158] width 169 height 175
click at [328, 84] on div "hero . moveRightt ( 1 )" at bounding box center [405, 158] width 169 height 175
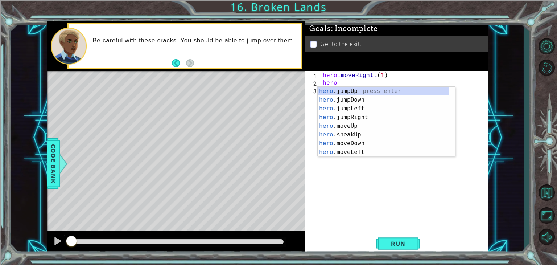
type textarea "hero."
click at [368, 116] on div "hero. jumpUp press enter hero. jumpDown press enter hero. jumpLeft press enter …" at bounding box center [384, 130] width 132 height 87
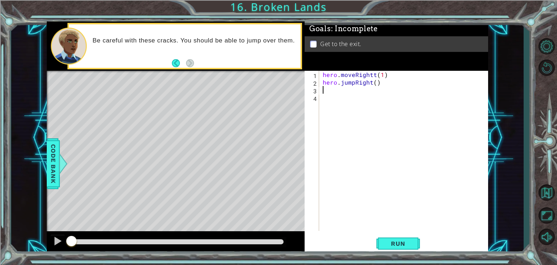
scroll to position [0, 0]
click at [373, 77] on div "hero . moveRightt ( 1 ) hero . jumpRight ( )" at bounding box center [405, 158] width 169 height 175
type textarea "hero.moveRight(1)"
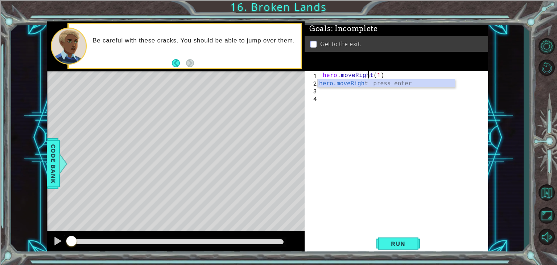
click at [358, 132] on div "hero . moveRight ( 1 ) hero . jumpRight ( )" at bounding box center [405, 158] width 169 height 175
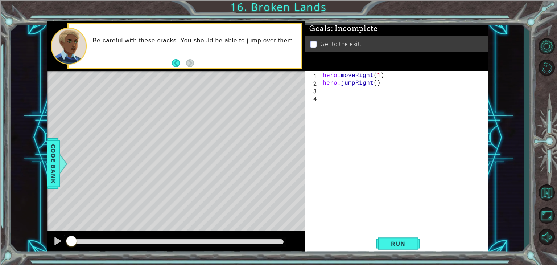
click at [328, 92] on div "hero . moveRight ( 1 ) hero . jumpRight ( )" at bounding box center [405, 158] width 169 height 175
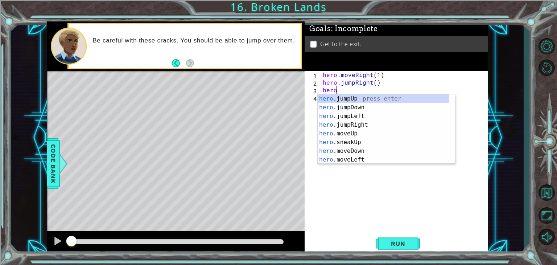
scroll to position [0, 0]
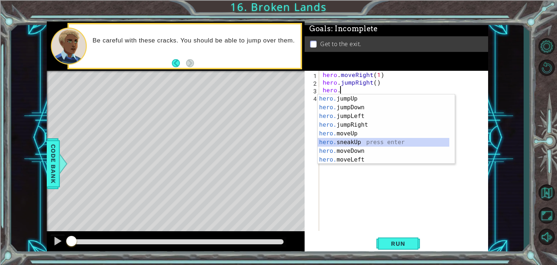
click at [357, 143] on div "hero. jumpUp press enter hero. jumpDown press enter hero. jumpLeft press enter …" at bounding box center [384, 137] width 132 height 87
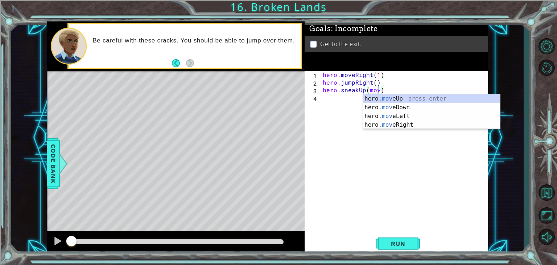
scroll to position [0, 3]
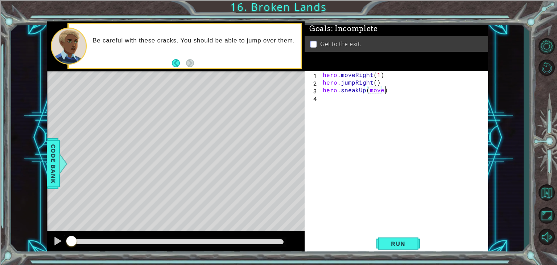
click at [387, 89] on div "hero . moveRight ( 1 ) hero . jumpRight ( ) hero . sneakUp ( move )" at bounding box center [405, 158] width 169 height 175
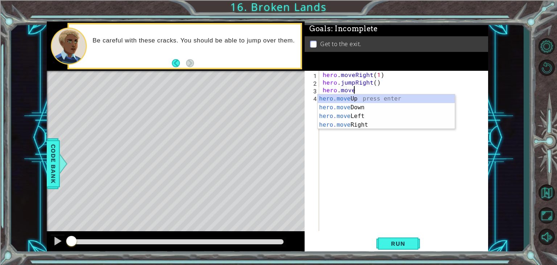
scroll to position [0, 1]
click at [380, 125] on div "hero.move Up press enter hero.move Down press enter hero.move Left press enter …" at bounding box center [386, 120] width 137 height 52
type textarea "hero.moveRight(1)"
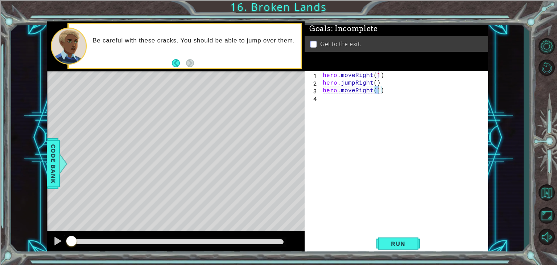
click at [353, 99] on div "hero . moveRight ( 1 ) hero . jumpRight ( ) hero . moveRight ( 1 )" at bounding box center [405, 158] width 169 height 175
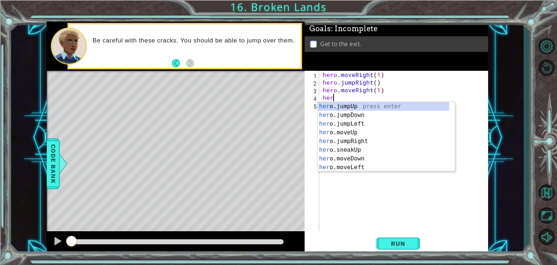
scroll to position [0, 0]
type textarea "hero."
click at [336, 103] on div "hero. jumpUp press enter hero. jumpDown press enter hero. jumpLeft press enter …" at bounding box center [384, 145] width 132 height 87
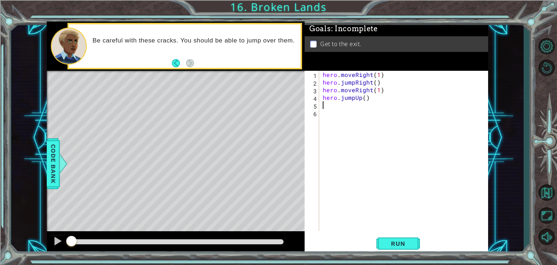
scroll to position [0, 0]
click at [331, 103] on div "hero . moveRight ( 1 ) hero . jumpRight ( ) hero . moveRight ( 1 ) hero . jumpU…" at bounding box center [405, 158] width 169 height 175
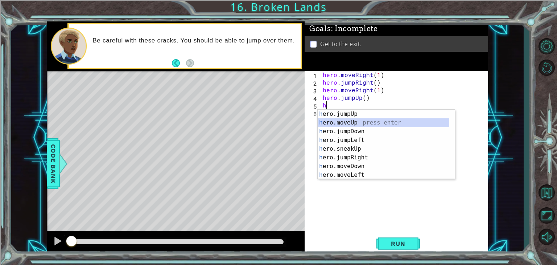
click at [343, 122] on div "h ero.jumpUp press enter h ero.moveUp press enter h ero.jumpDown press enter h …" at bounding box center [384, 152] width 132 height 87
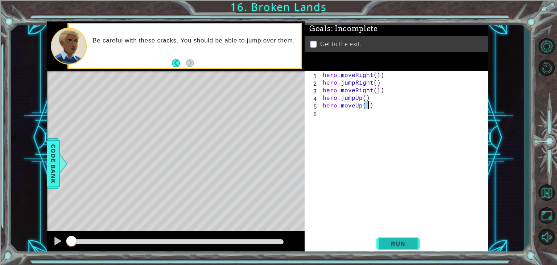
type textarea "hero.moveUp(1)"
click at [392, 247] on span "Run" at bounding box center [398, 243] width 29 height 7
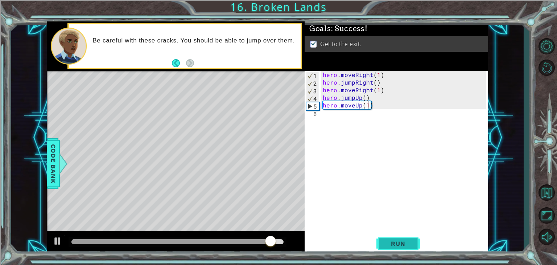
click at [392, 246] on span "Run" at bounding box center [398, 243] width 29 height 7
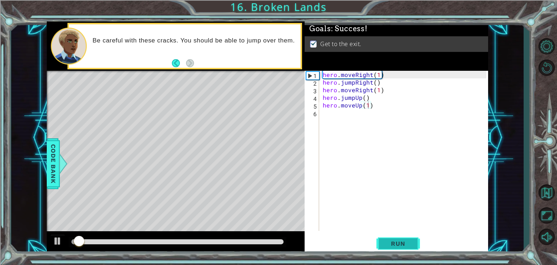
click at [392, 246] on span "Run" at bounding box center [398, 243] width 29 height 7
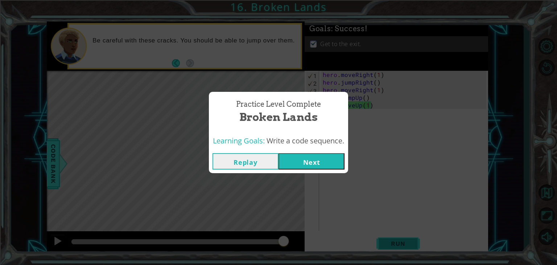
click at [384, 250] on div "Practice Level Complete Broken Lands Learning Goals: Write a code sequence. Rep…" at bounding box center [278, 132] width 557 height 265
click at [306, 161] on button "Next" at bounding box center [311, 161] width 66 height 16
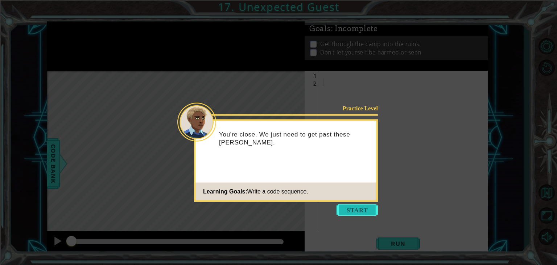
click at [366, 211] on button "Start" at bounding box center [356, 210] width 41 height 12
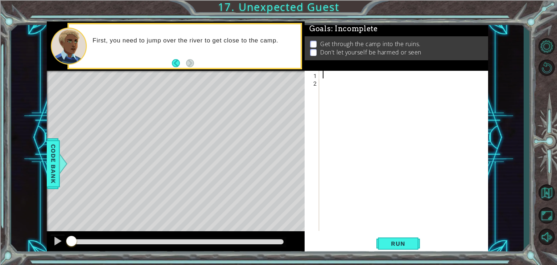
click at [323, 76] on div at bounding box center [405, 158] width 169 height 175
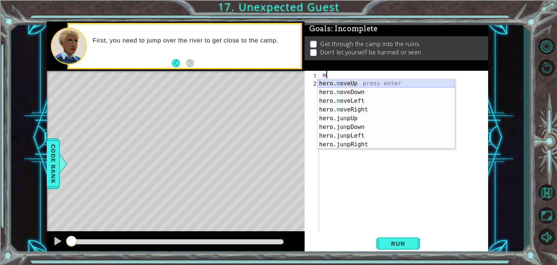
click at [352, 81] on div "hero. m oveUp press enter hero. m oveDown press enter hero. m oveLeft press ent…" at bounding box center [386, 122] width 137 height 87
type textarea "hero.moveUp(1)"
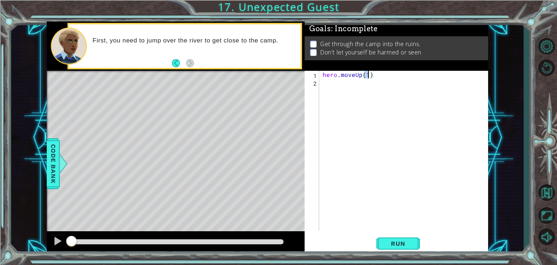
click at [348, 95] on div "hero . moveUp ( 1 )" at bounding box center [405, 158] width 169 height 175
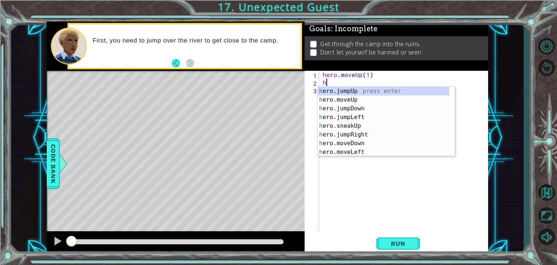
type textarea "h"
